Goal: Task Accomplishment & Management: Manage account settings

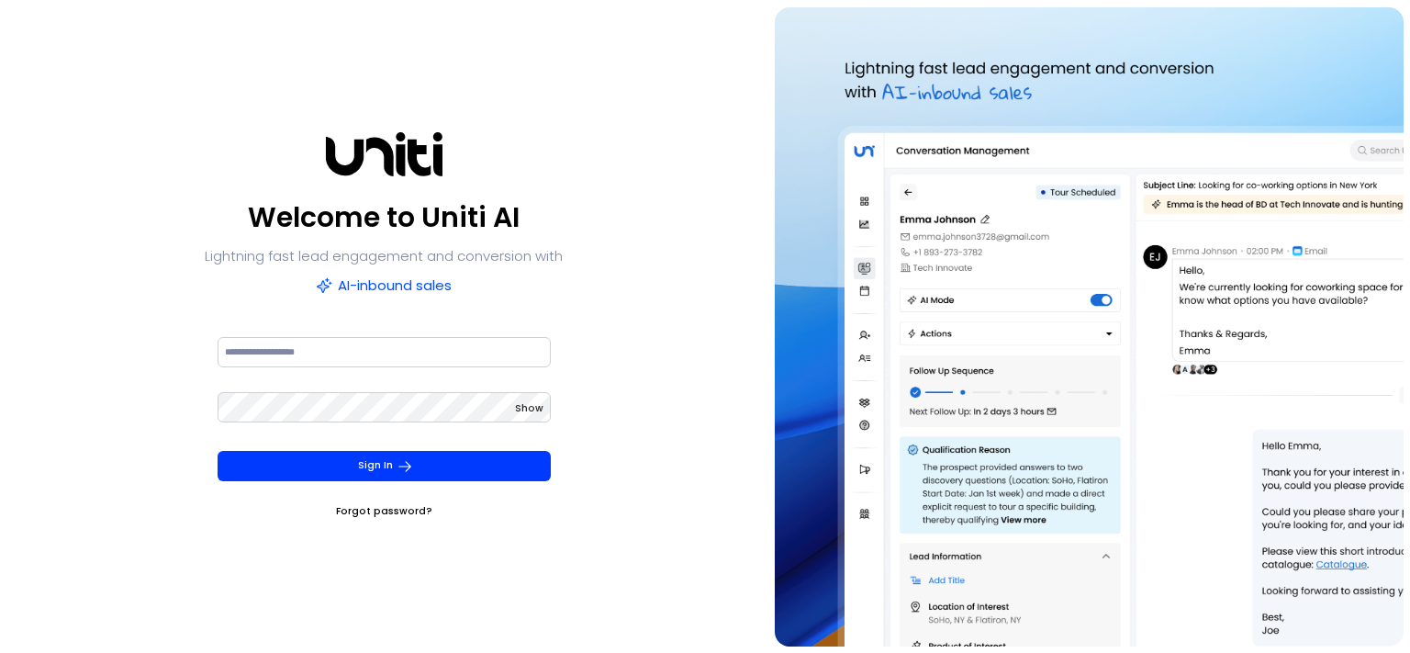
type input "**********"
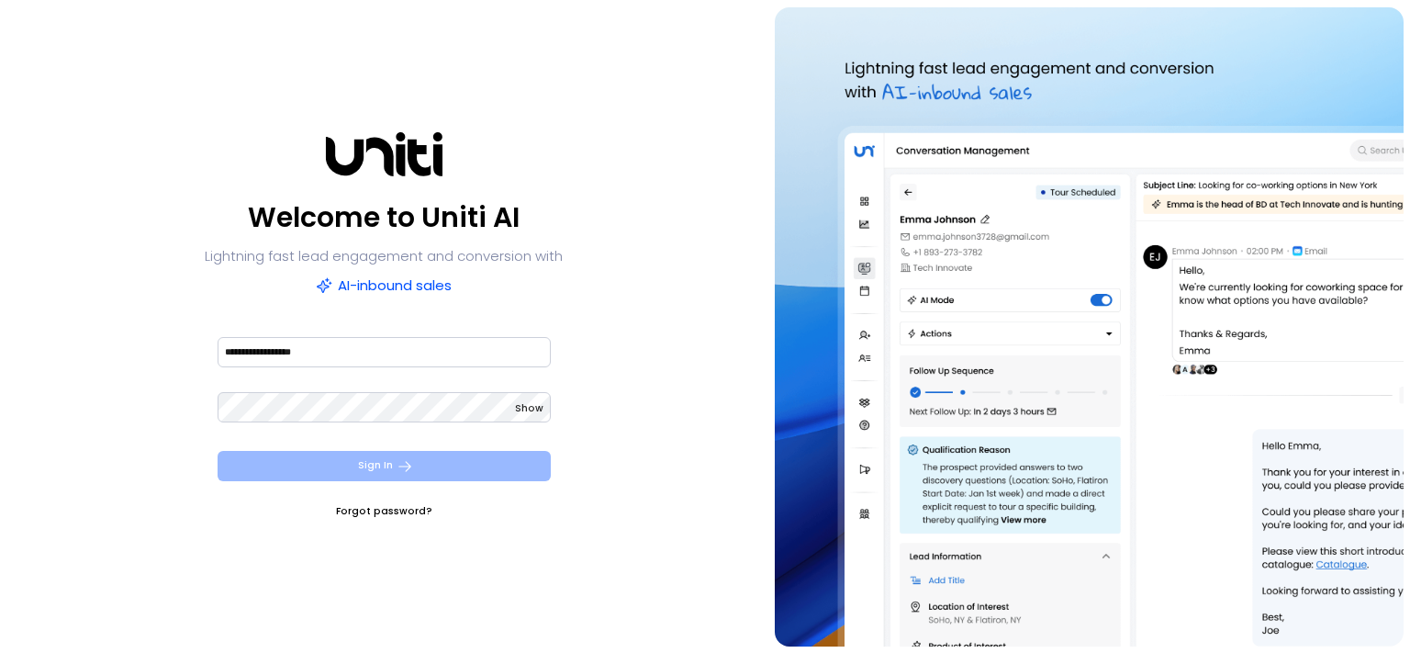
click at [421, 468] on button "Sign In" at bounding box center [384, 466] width 333 height 30
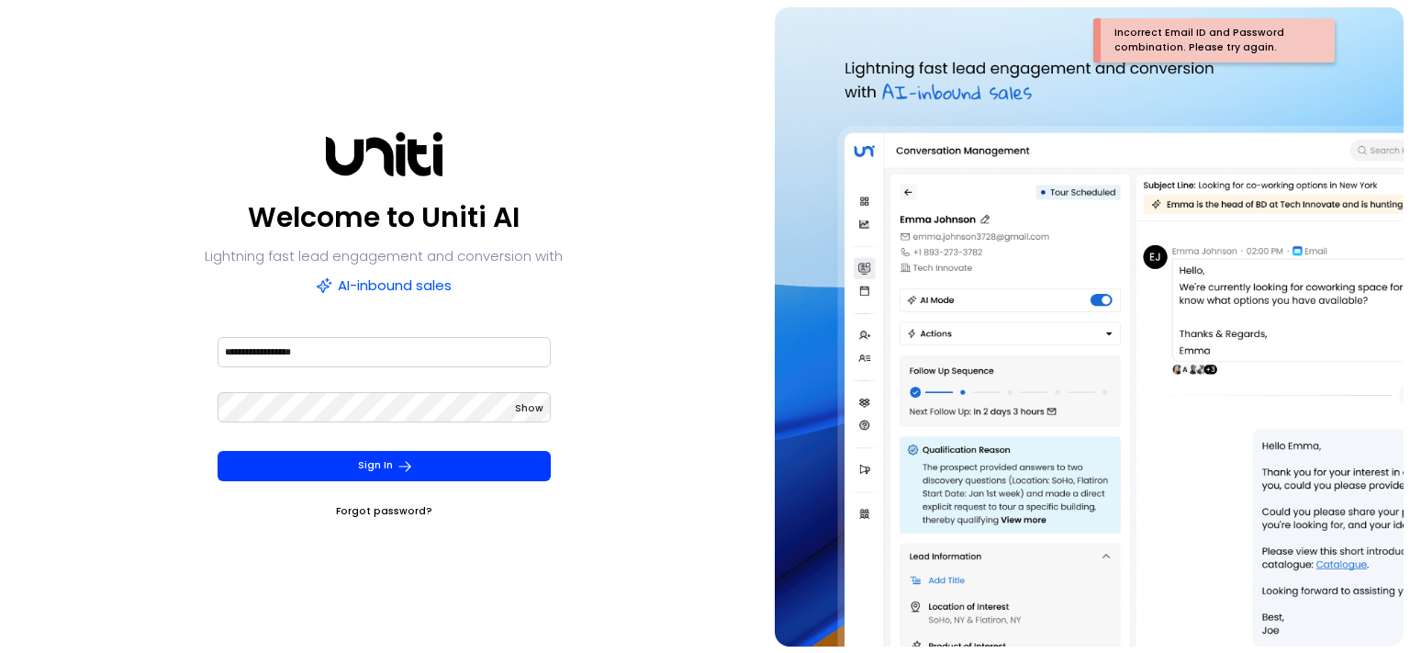
click at [527, 413] on span "Show" at bounding box center [529, 408] width 28 height 14
click at [218, 451] on button "Sign In" at bounding box center [384, 466] width 333 height 30
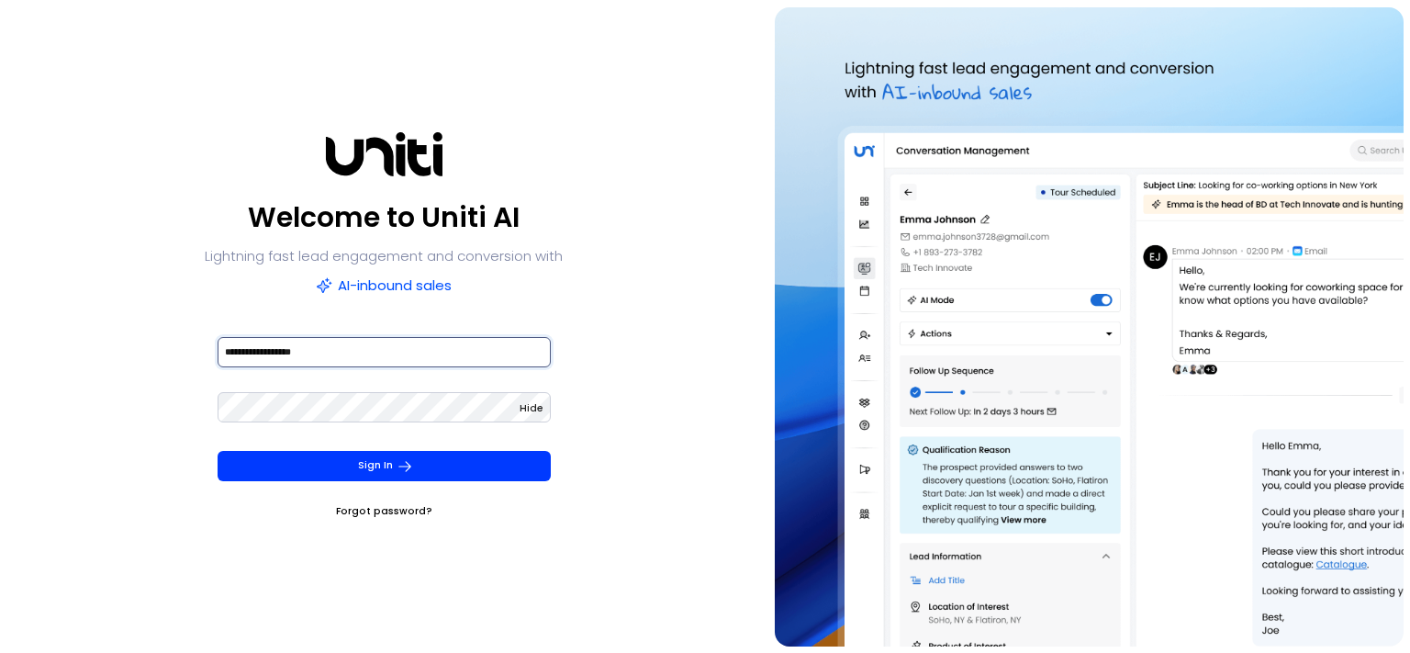
click at [379, 358] on input "**********" at bounding box center [384, 352] width 333 height 30
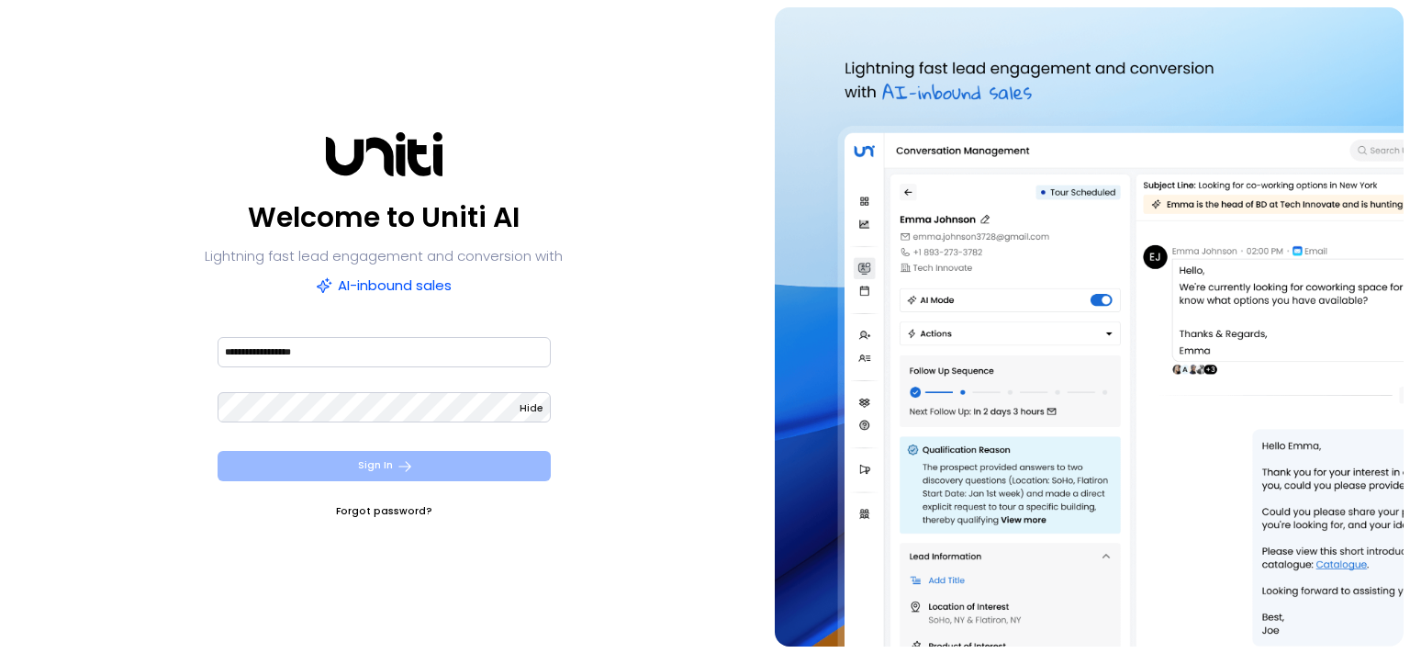
click at [421, 471] on button "Sign In" at bounding box center [384, 466] width 333 height 30
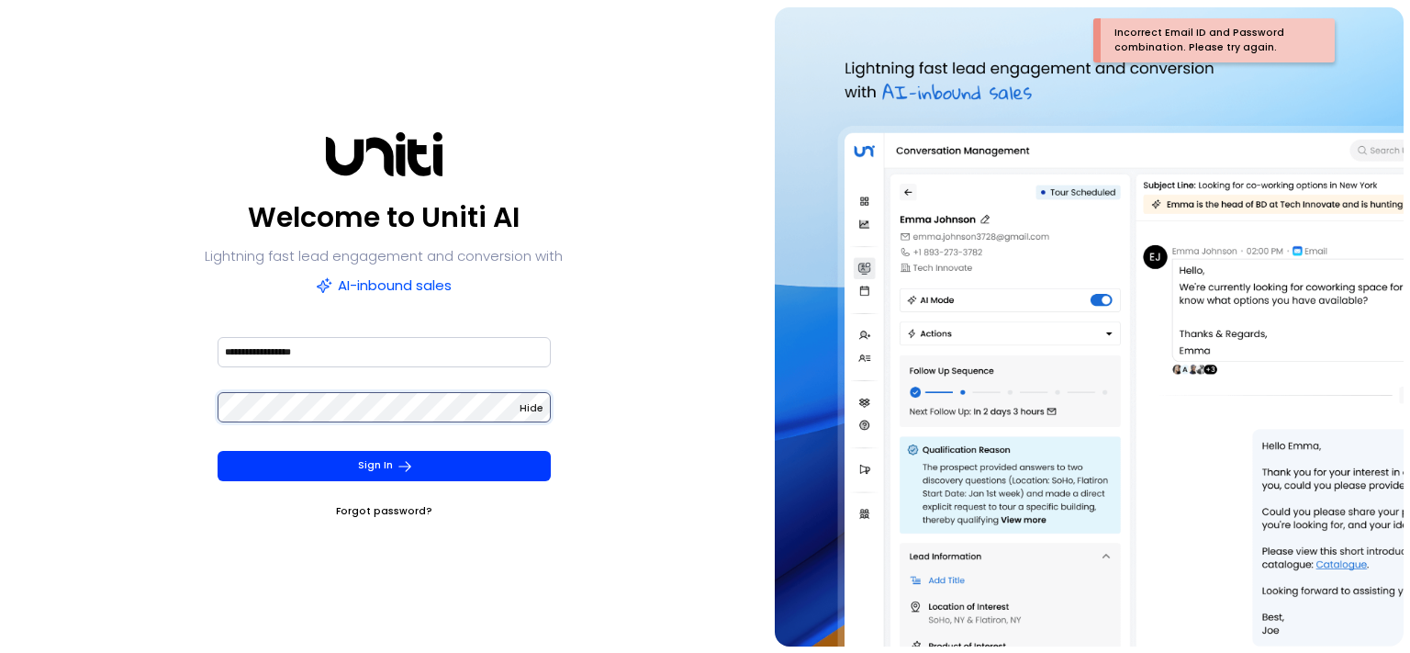
click at [218, 451] on button "Sign In" at bounding box center [384, 466] width 333 height 30
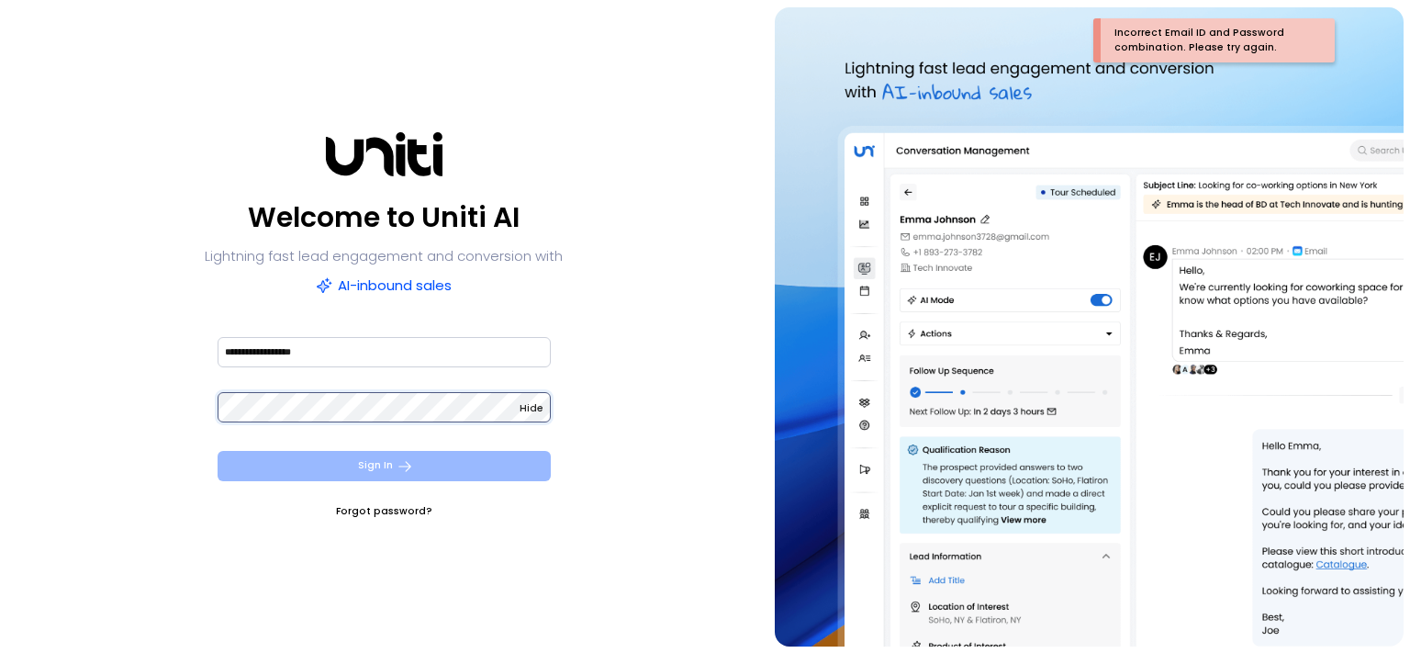
click at [218, 451] on button "Sign In" at bounding box center [384, 466] width 333 height 30
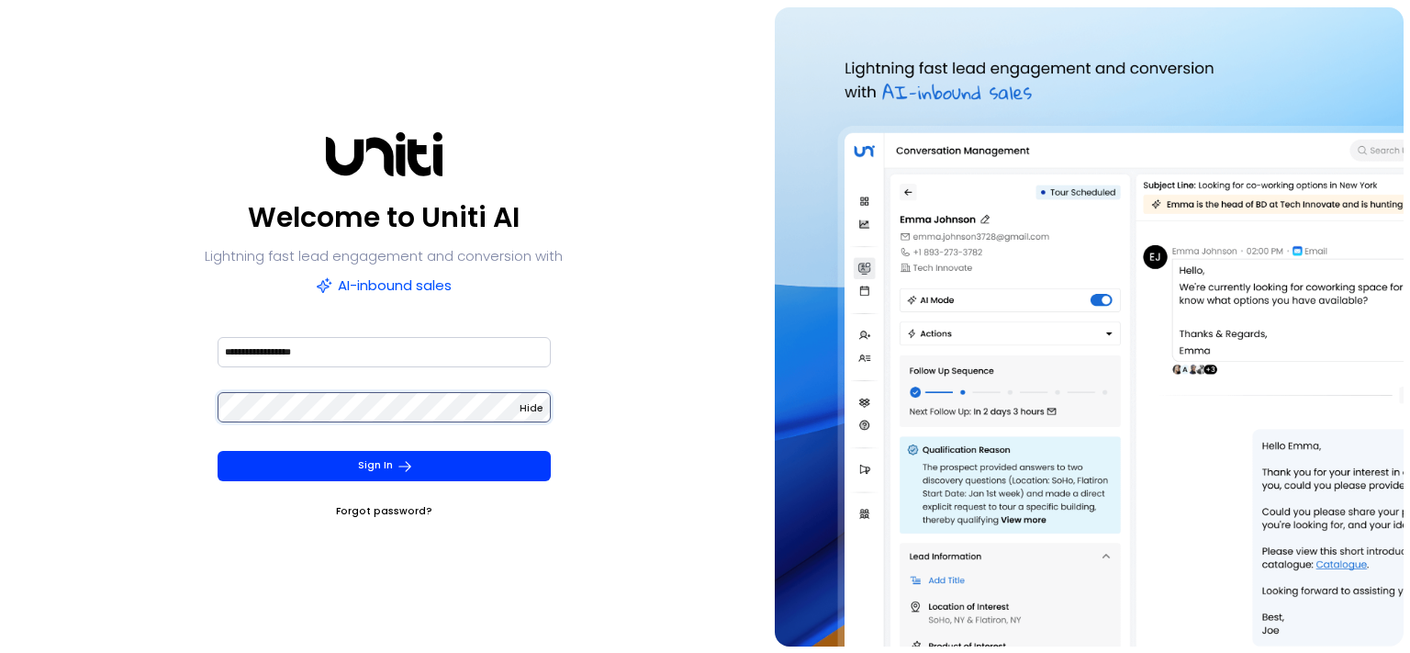
click at [218, 451] on button "Sign In" at bounding box center [384, 466] width 333 height 30
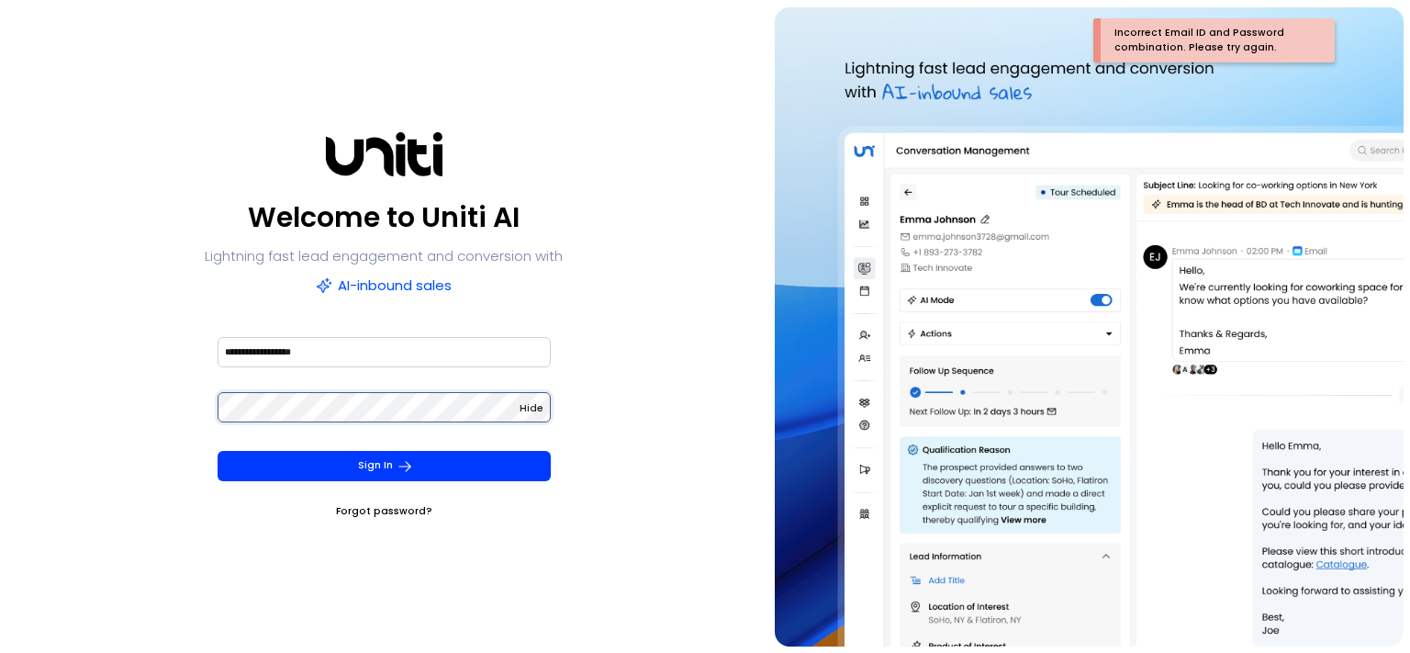
click at [218, 451] on button "Sign In" at bounding box center [384, 466] width 333 height 30
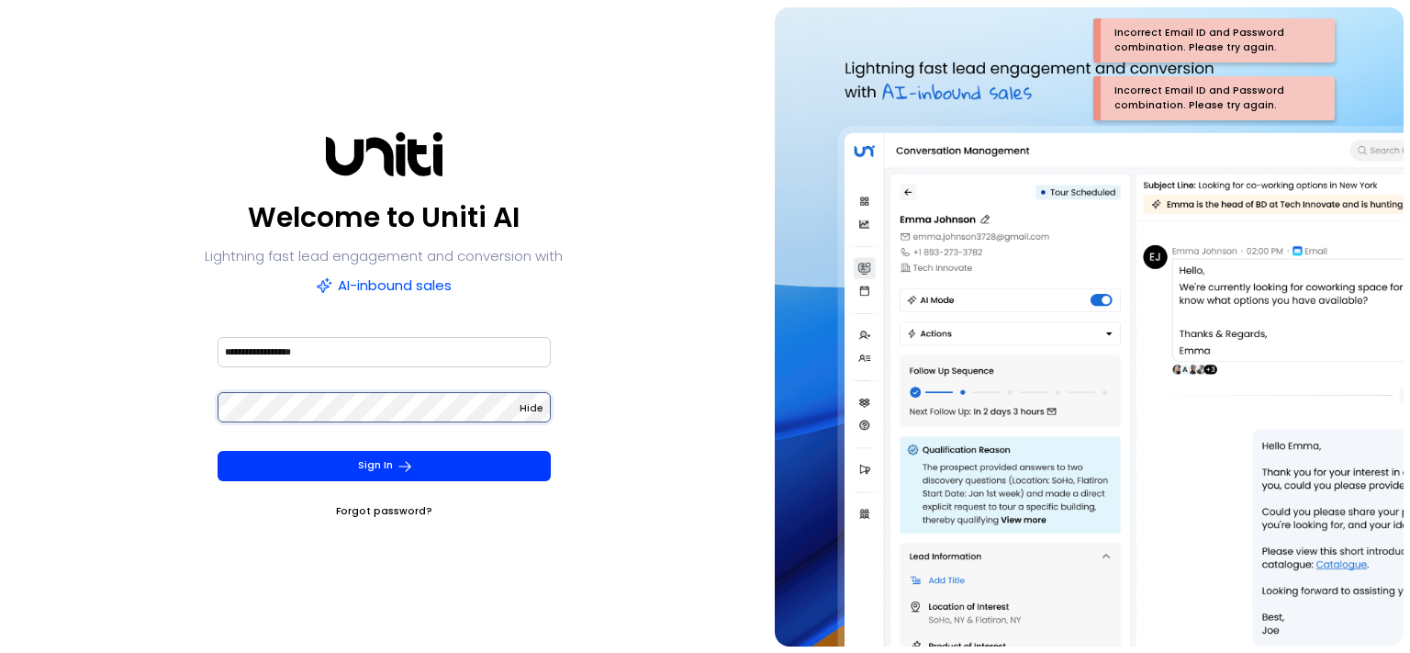
click at [218, 451] on button "Sign In" at bounding box center [384, 466] width 333 height 30
click at [401, 510] on link "Forgot password?" at bounding box center [384, 511] width 96 height 18
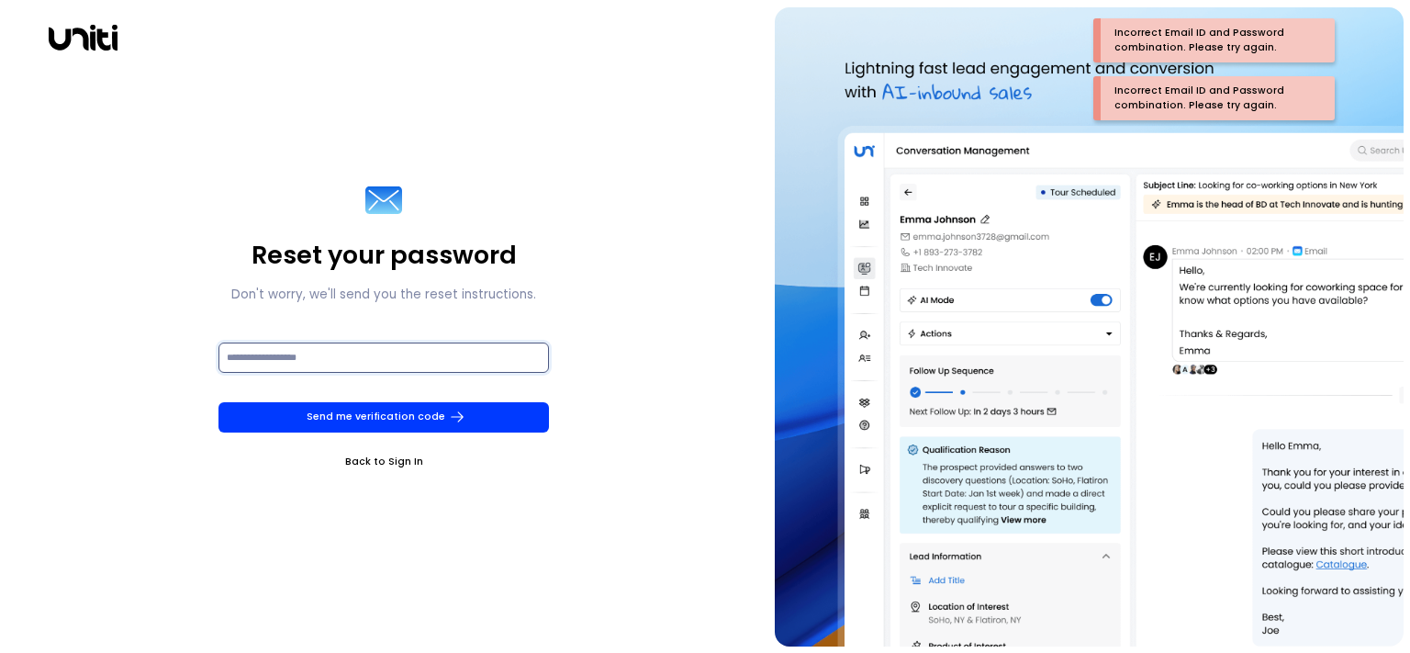
click at [371, 362] on input at bounding box center [383, 357] width 330 height 30
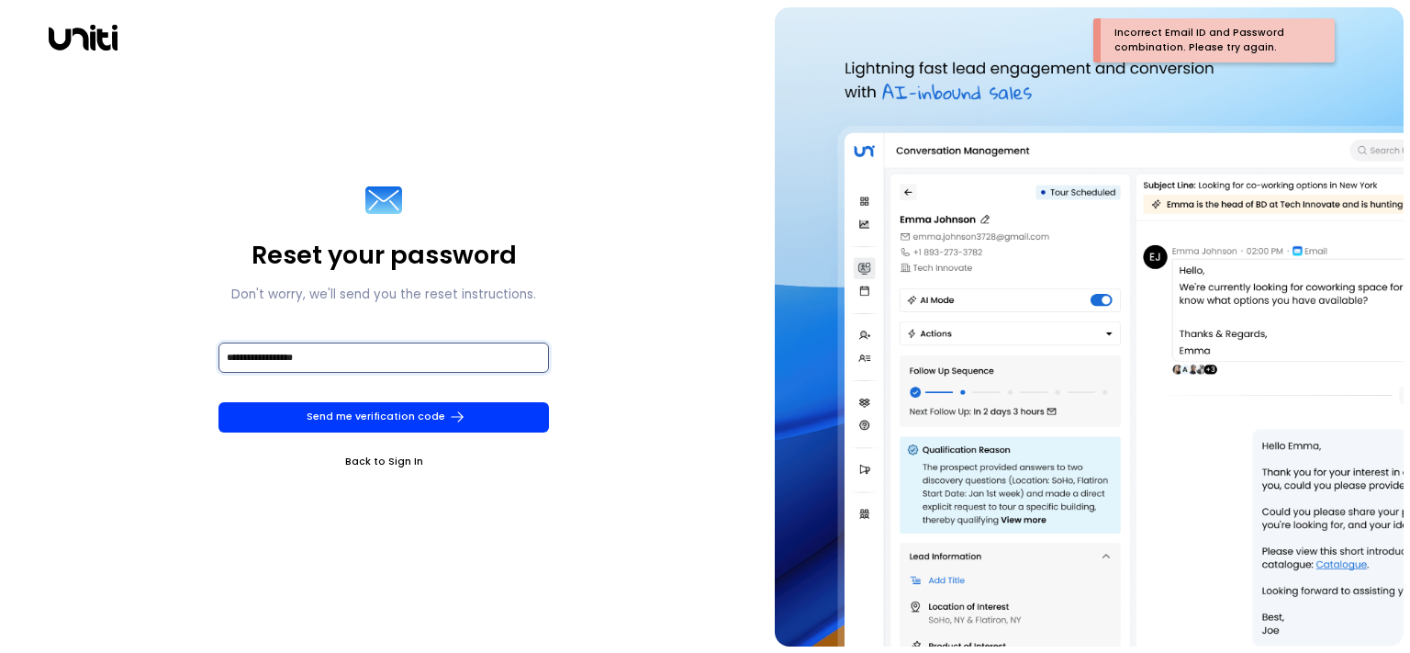
type input "**********"
click at [218, 402] on button "Send me verification code" at bounding box center [383, 417] width 330 height 30
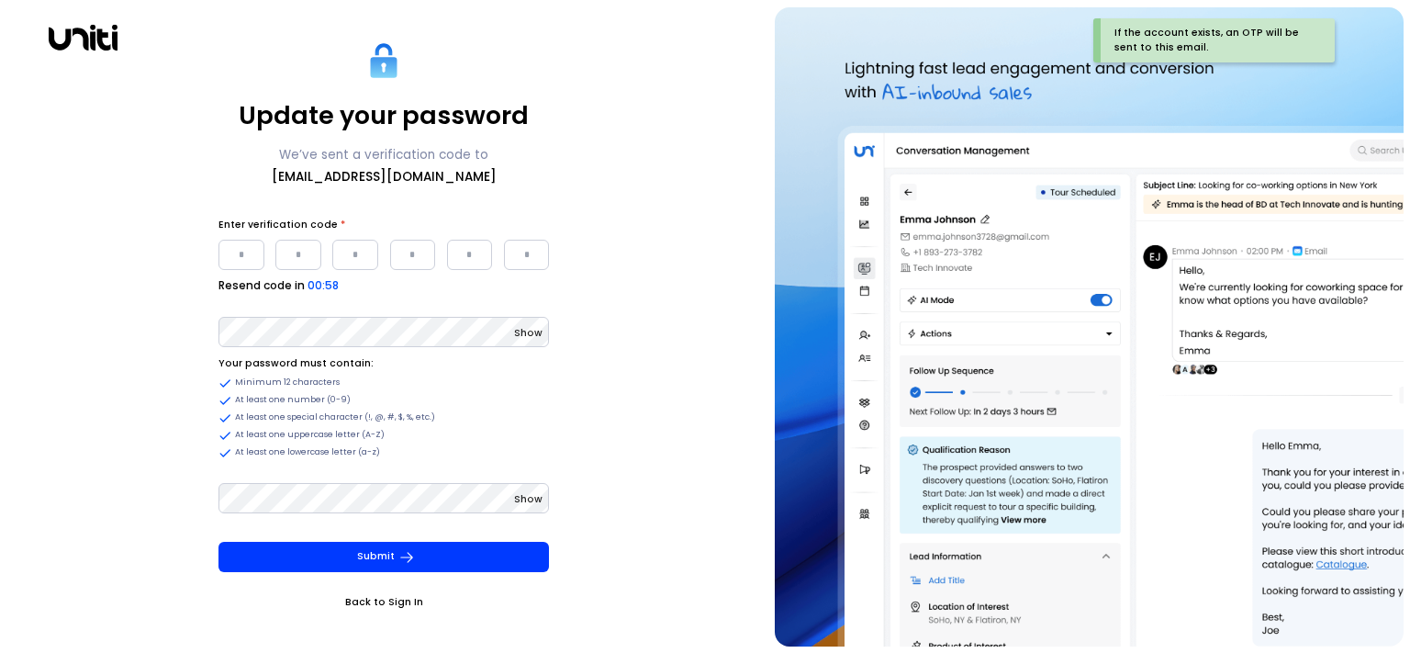
click at [242, 250] on input "Please enter OTP character 1" at bounding box center [241, 255] width 46 height 30
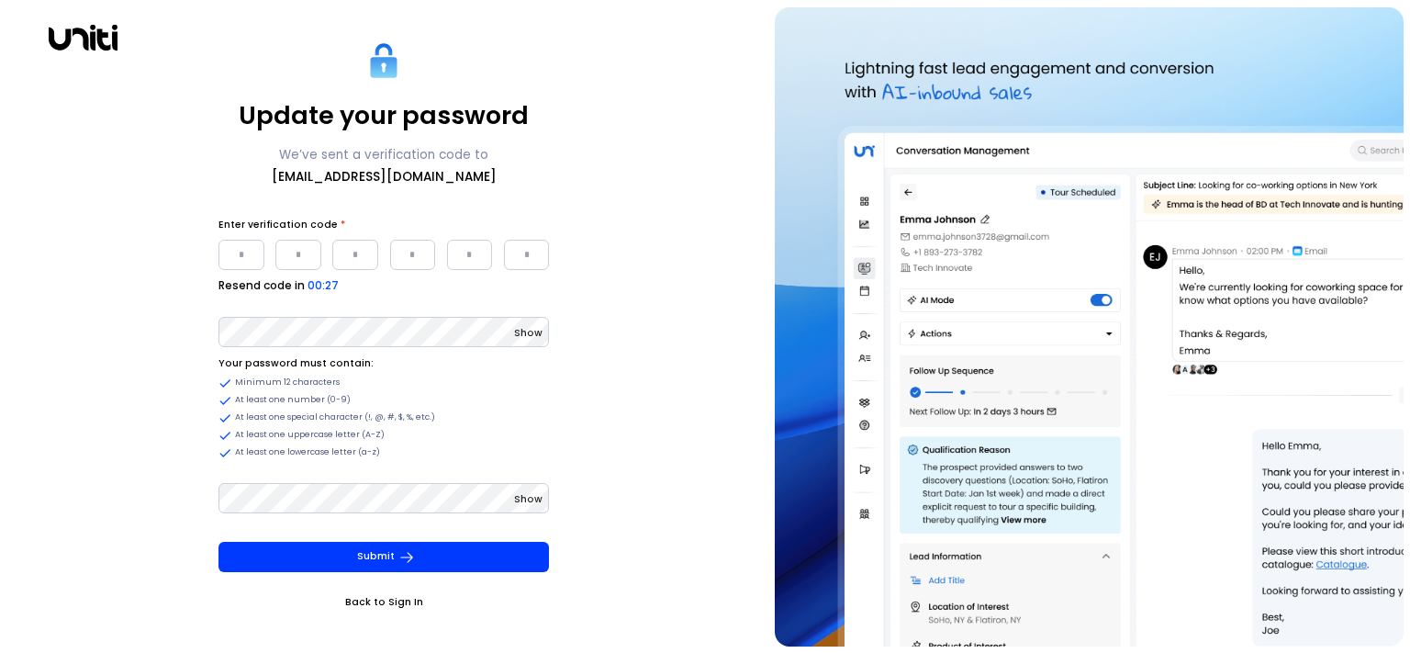
paste input "*"
type input "*"
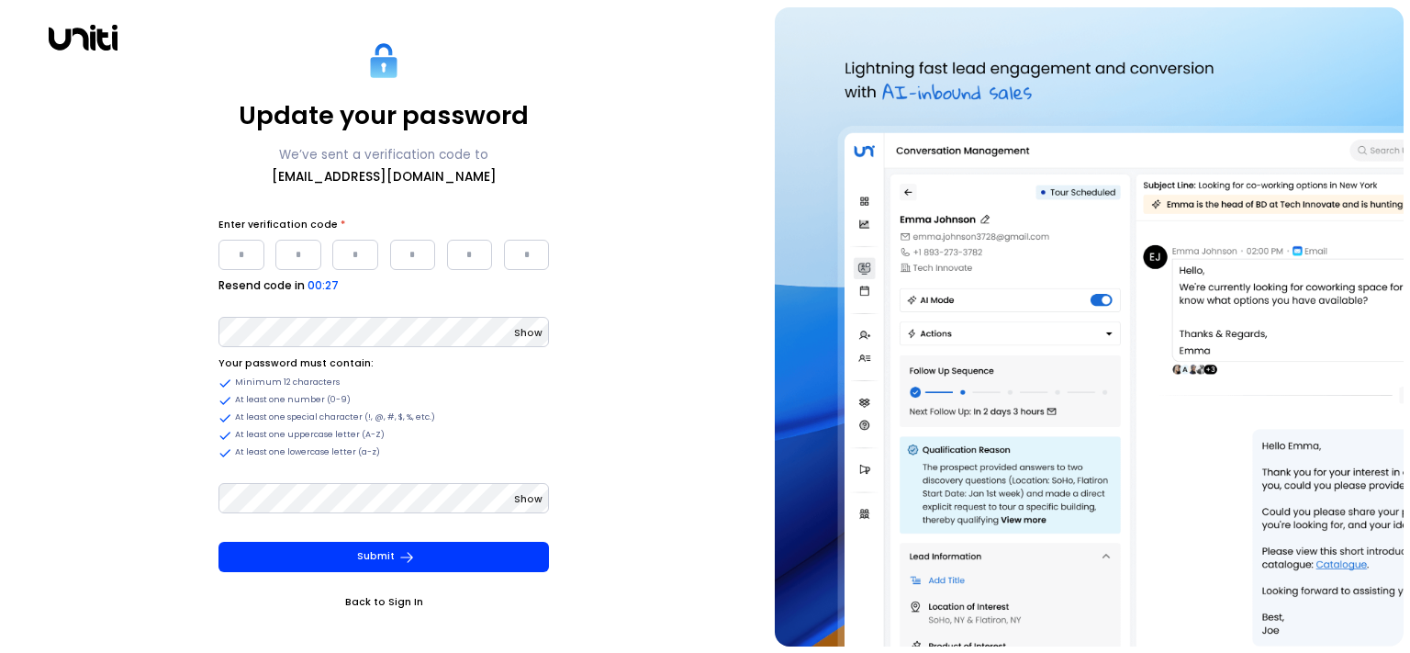
type input "*"
click at [376, 350] on div "Show Your password must contain: Minimum 12 characters At least one number (0-9…" at bounding box center [383, 386] width 330 height 145
click at [538, 334] on span "Show" at bounding box center [528, 333] width 28 height 14
click at [333, 556] on button "Submit" at bounding box center [383, 557] width 330 height 30
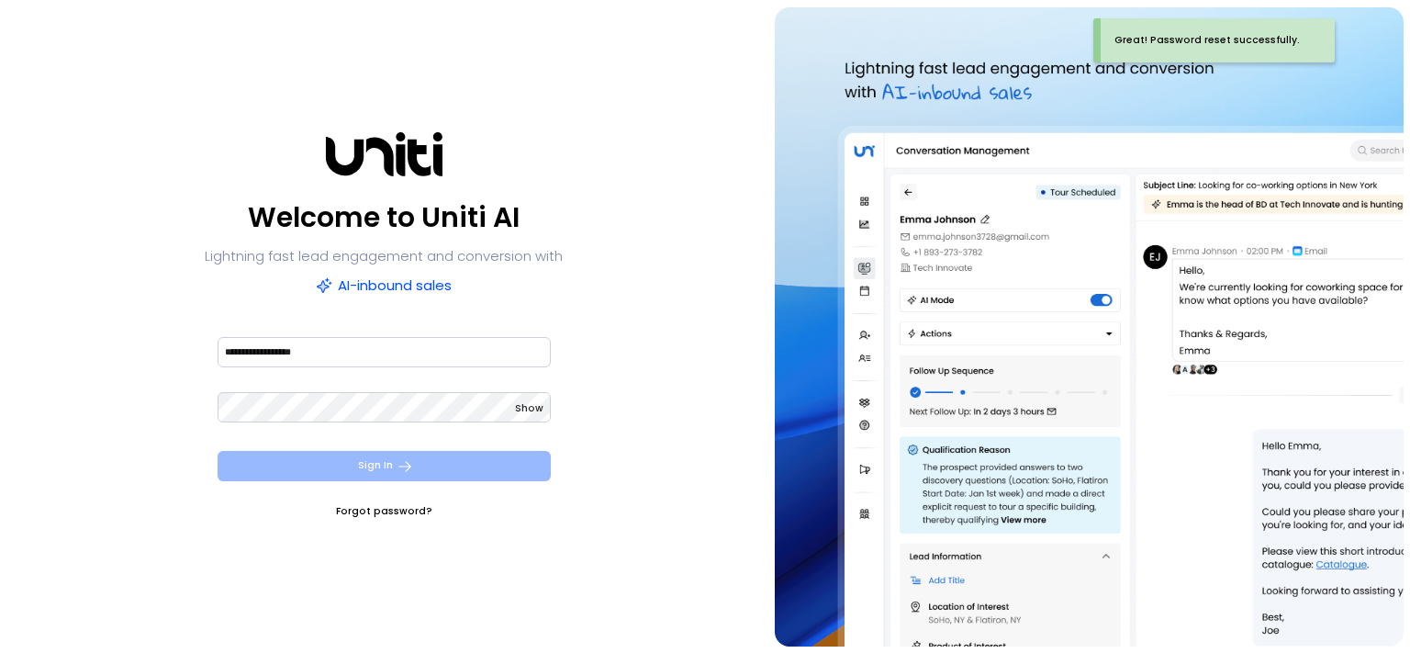
click at [430, 460] on button "Sign In" at bounding box center [384, 466] width 333 height 30
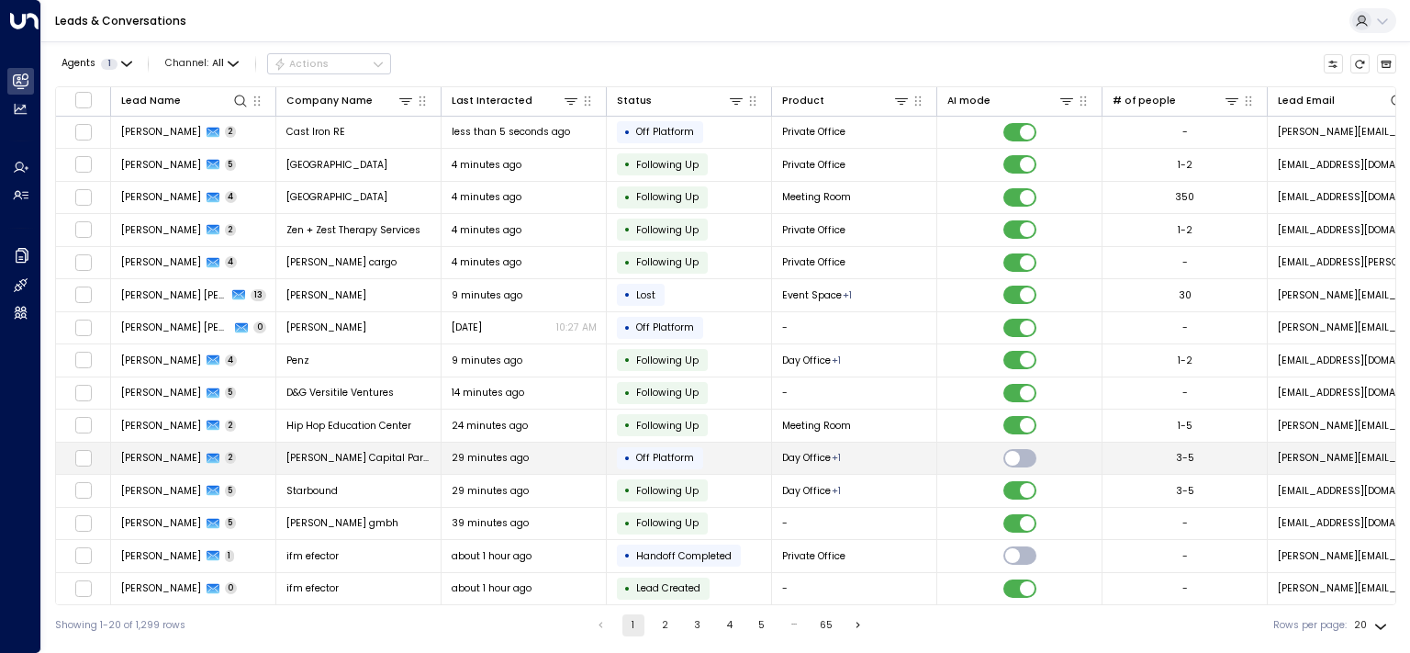
click at [163, 454] on span "[PERSON_NAME]" at bounding box center [161, 458] width 80 height 14
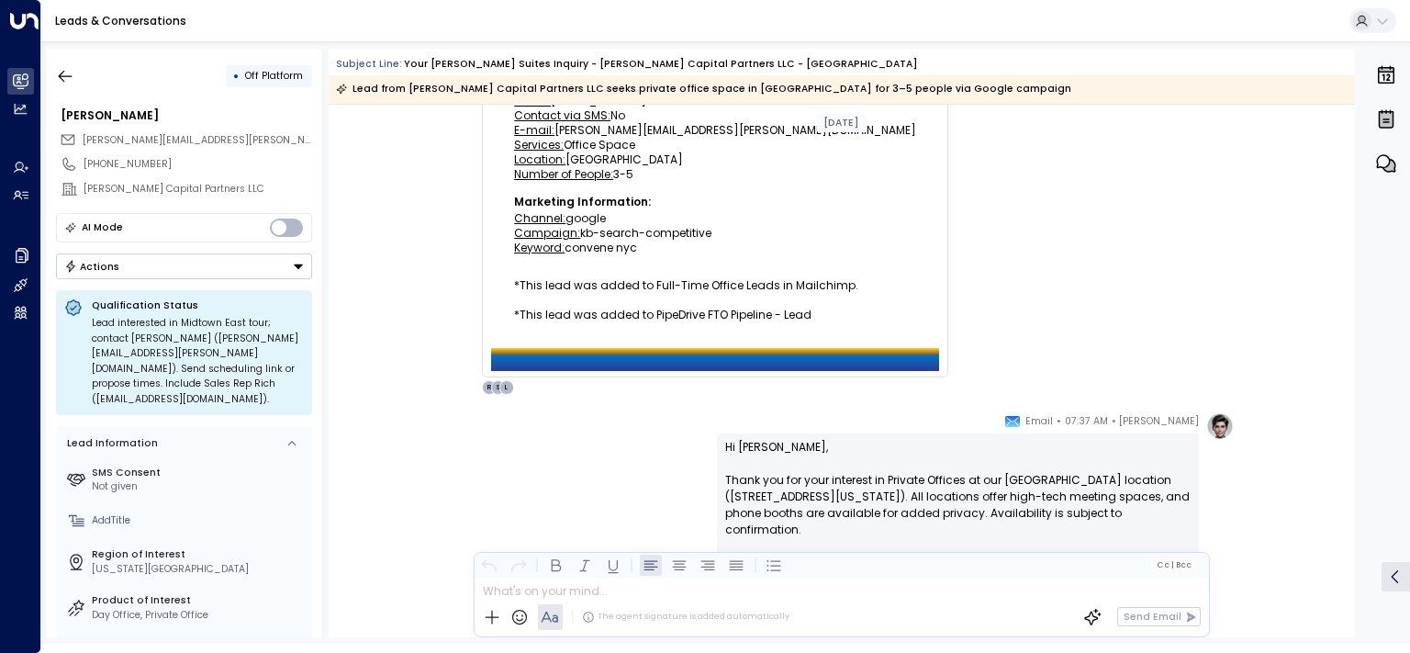
scroll to position [37, 0]
